Goal: Task Accomplishment & Management: Manage account settings

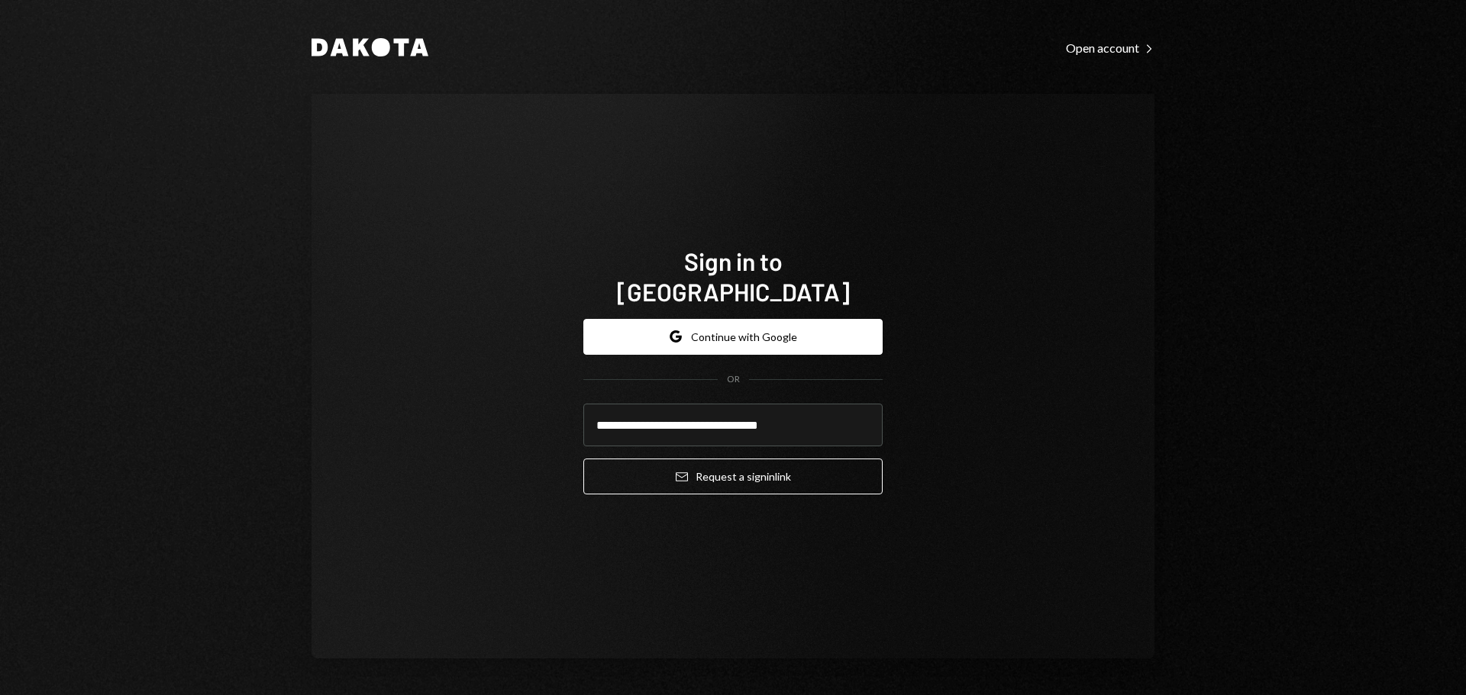
drag, startPoint x: 819, startPoint y: 413, endPoint x: 487, endPoint y: 416, distance: 332.1
click at [487, 416] on div "**********" at bounding box center [732, 376] width 843 height 565
type input "**********"
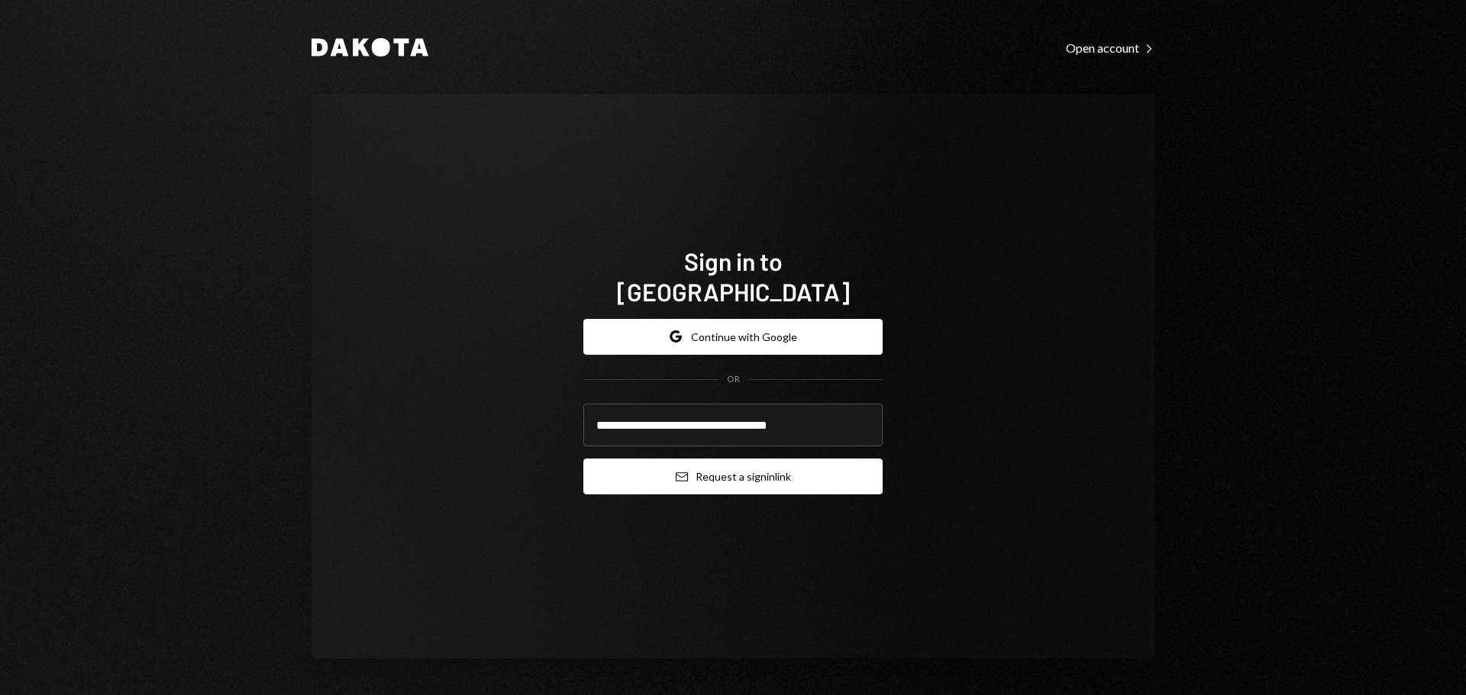
click at [701, 471] on button "Email Request a sign in link" at bounding box center [732, 477] width 299 height 36
